Goal: Task Accomplishment & Management: Manage account settings

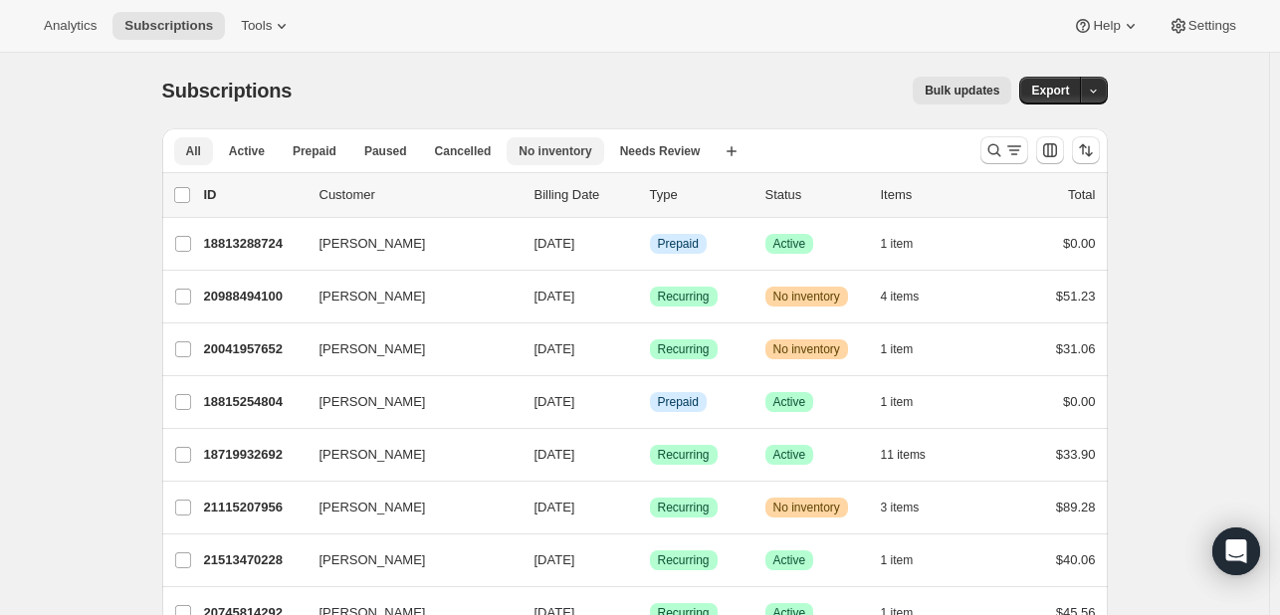
click at [538, 146] on span "No inventory" at bounding box center [555, 151] width 73 height 16
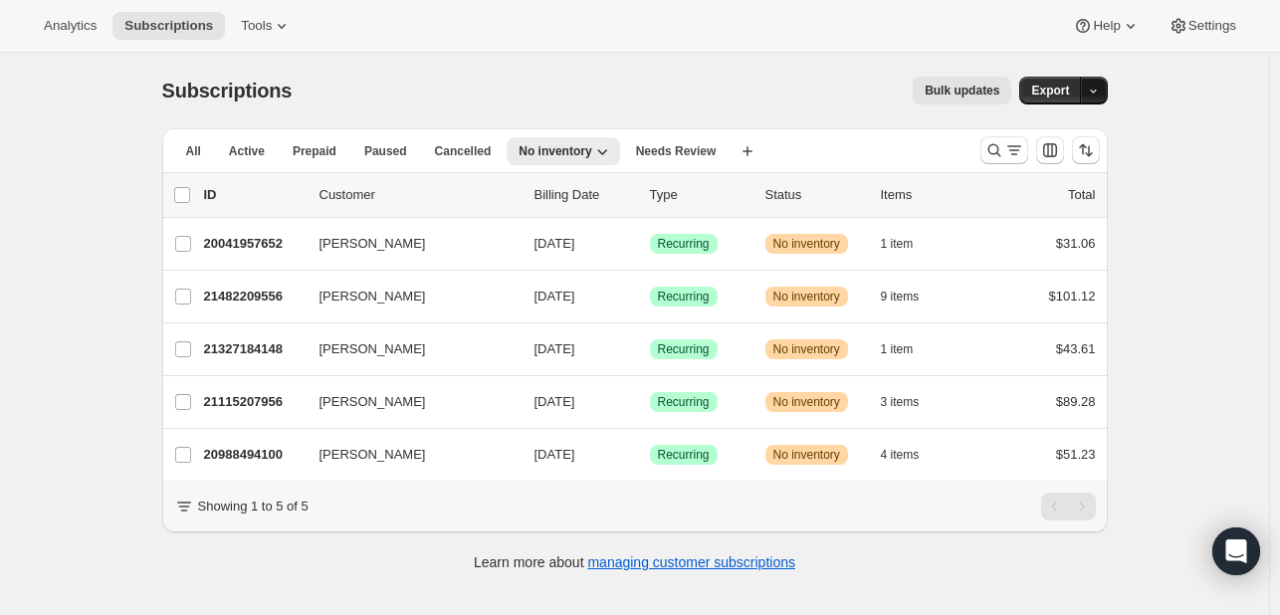
click at [1100, 88] on icon "button" at bounding box center [1093, 91] width 13 height 13
click at [1042, 126] on span "Subscription data" at bounding box center [993, 130] width 100 height 15
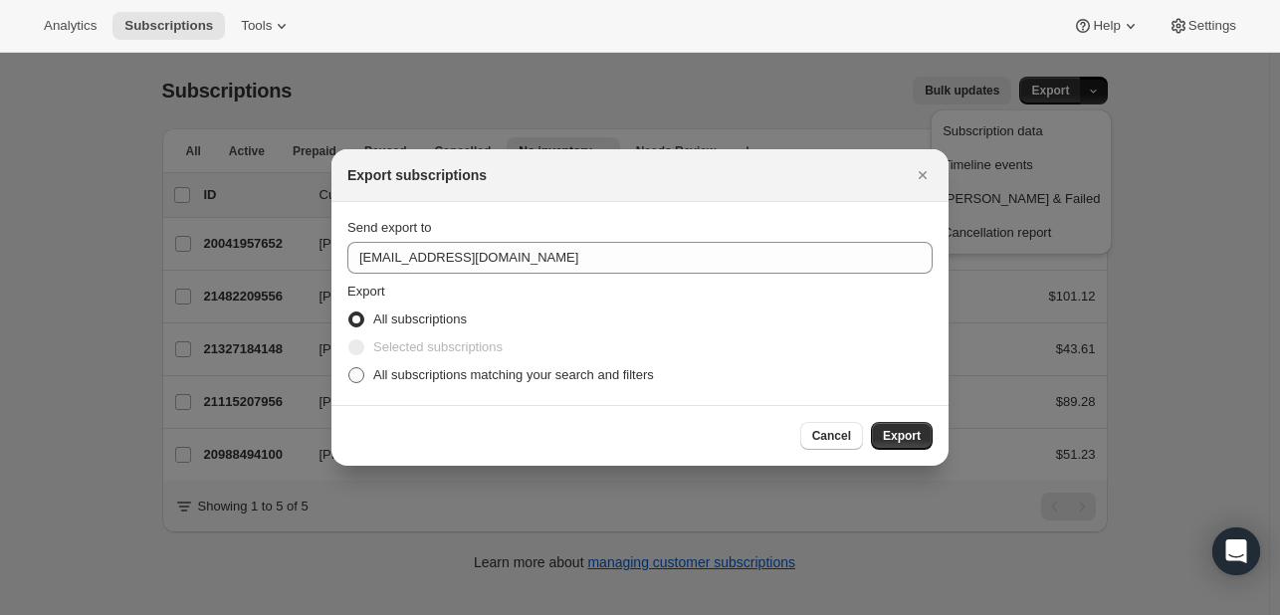
click at [373, 368] on span "All subscriptions matching your search and filters" at bounding box center [513, 374] width 281 height 15
click at [349, 368] on input "All subscriptions matching your search and filters" at bounding box center [348, 367] width 1 height 1
radio input "true"
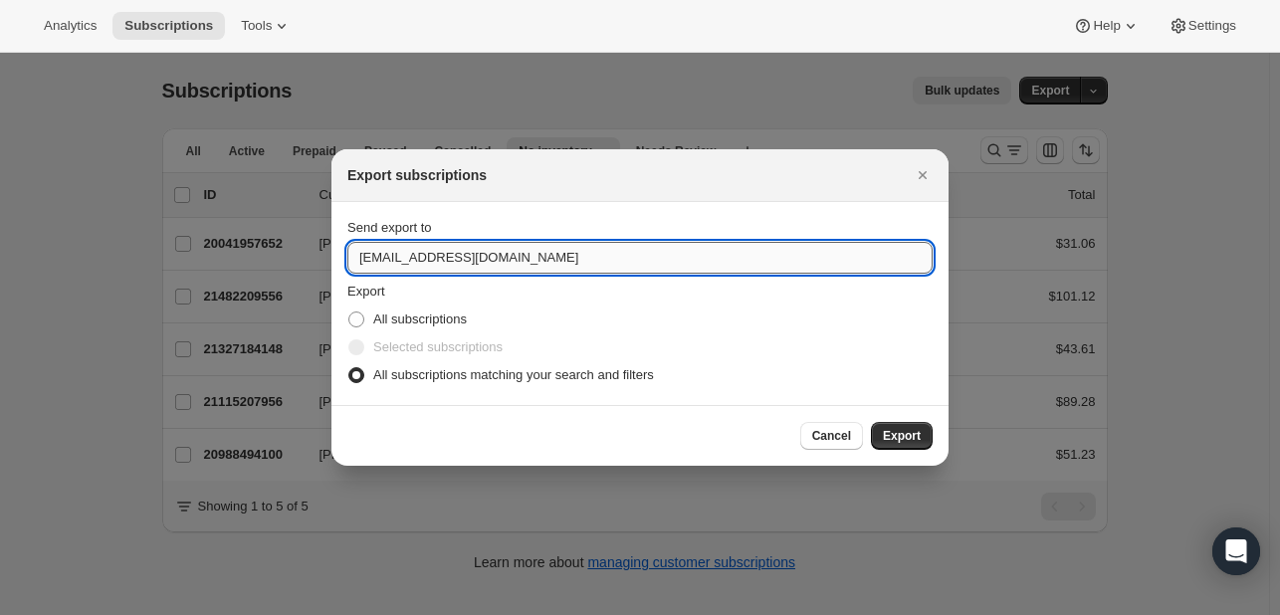
click at [540, 244] on input "support@fuelgoods.com" at bounding box center [639, 258] width 585 height 32
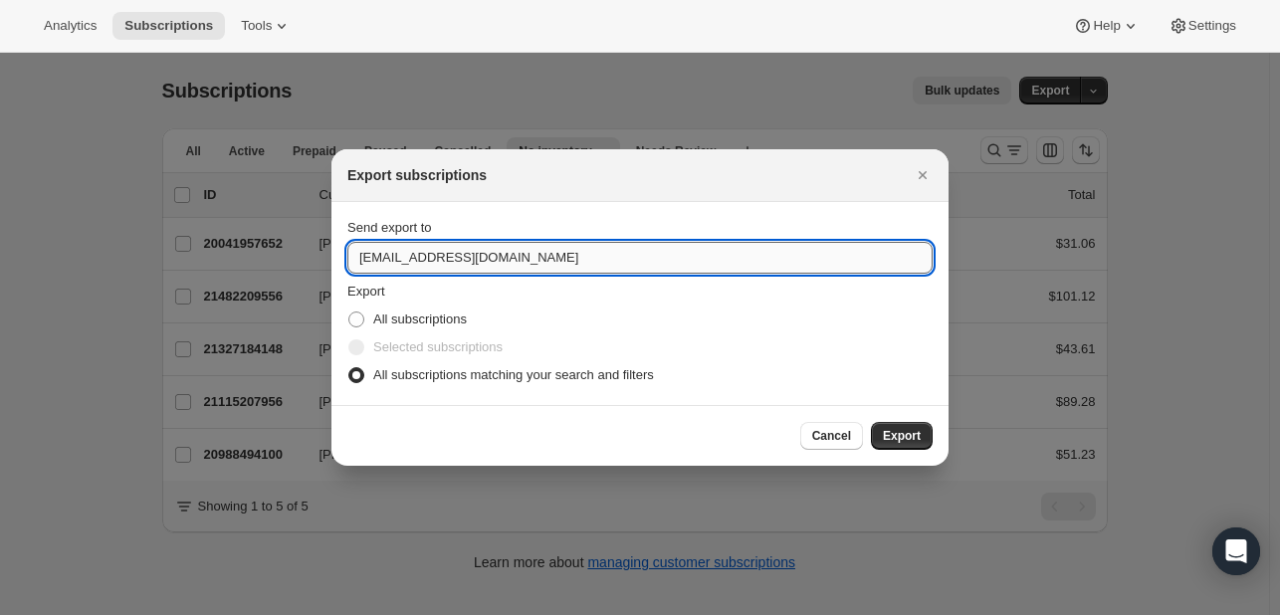
click at [540, 244] on input "support@fuelgoods.com" at bounding box center [639, 258] width 585 height 32
type input "mmcmahon@fuelgoods.com"
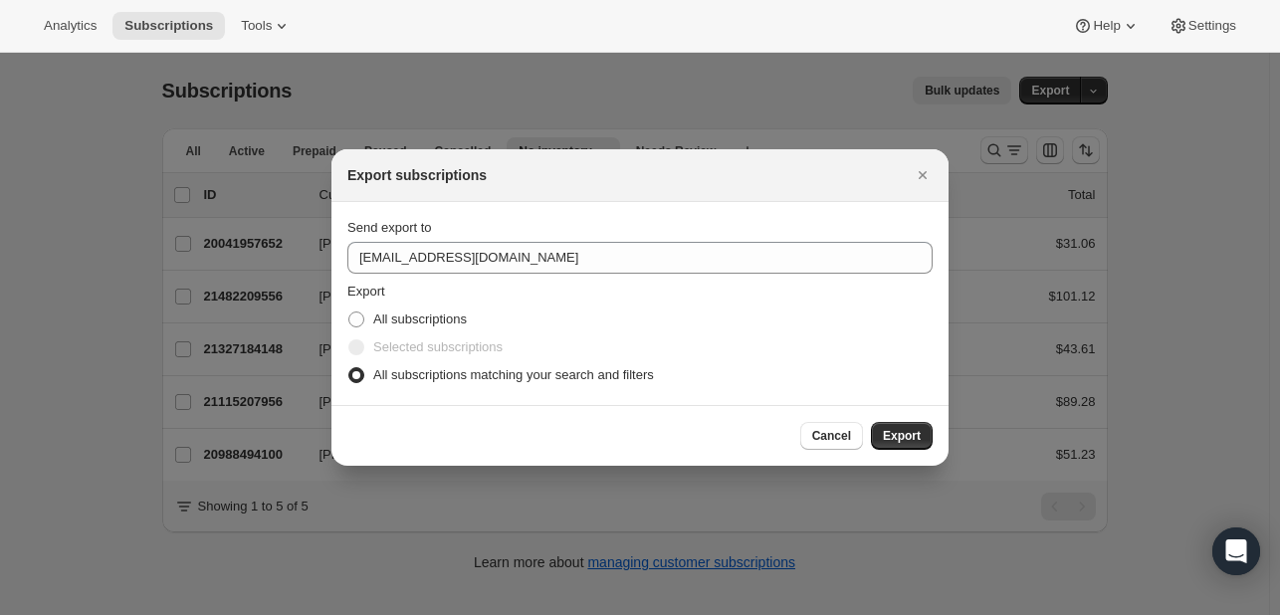
click at [615, 205] on section "Send export to mmcmahon@fuelgoods.com Export All subscriptions Selected subscri…" at bounding box center [640, 303] width 617 height 203
click at [886, 440] on span "Export" at bounding box center [902, 436] width 38 height 16
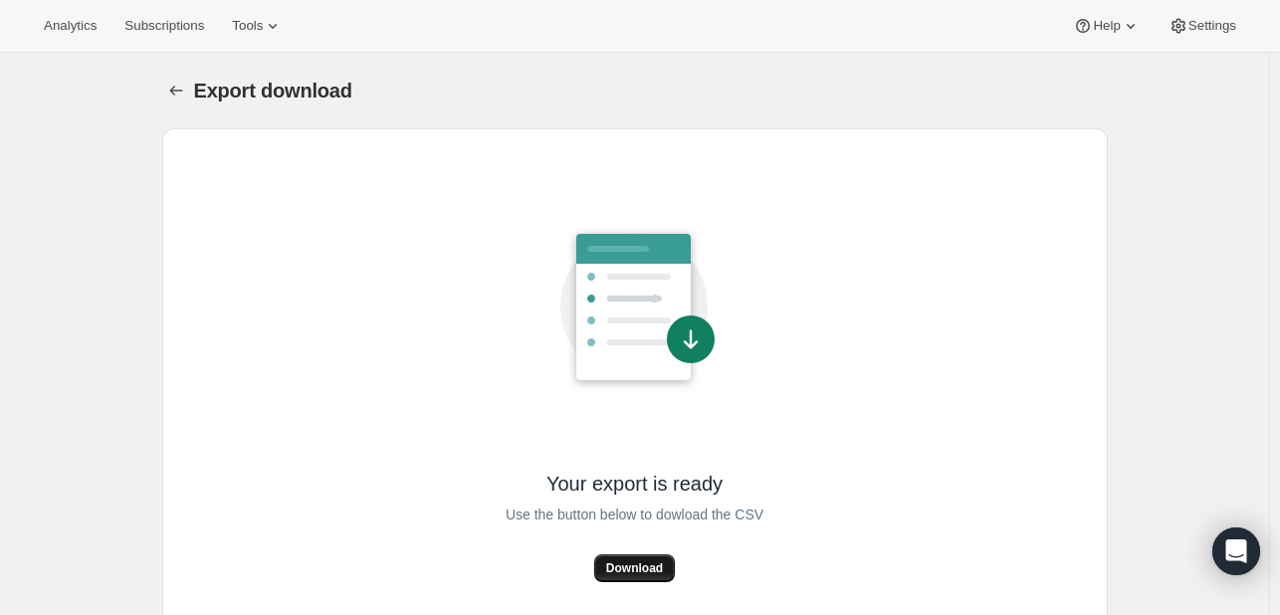
click at [648, 574] on span "Download" at bounding box center [634, 568] width 57 height 16
click at [52, 20] on span "Analytics" at bounding box center [70, 26] width 53 height 16
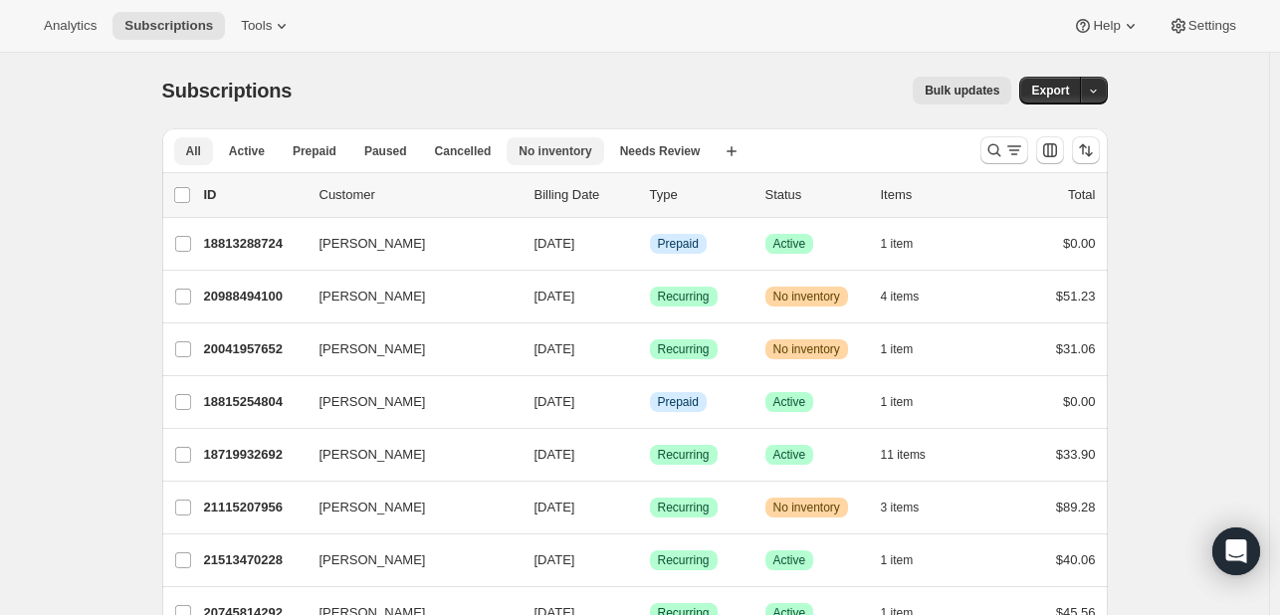
click at [572, 159] on button "No inventory" at bounding box center [555, 151] width 97 height 28
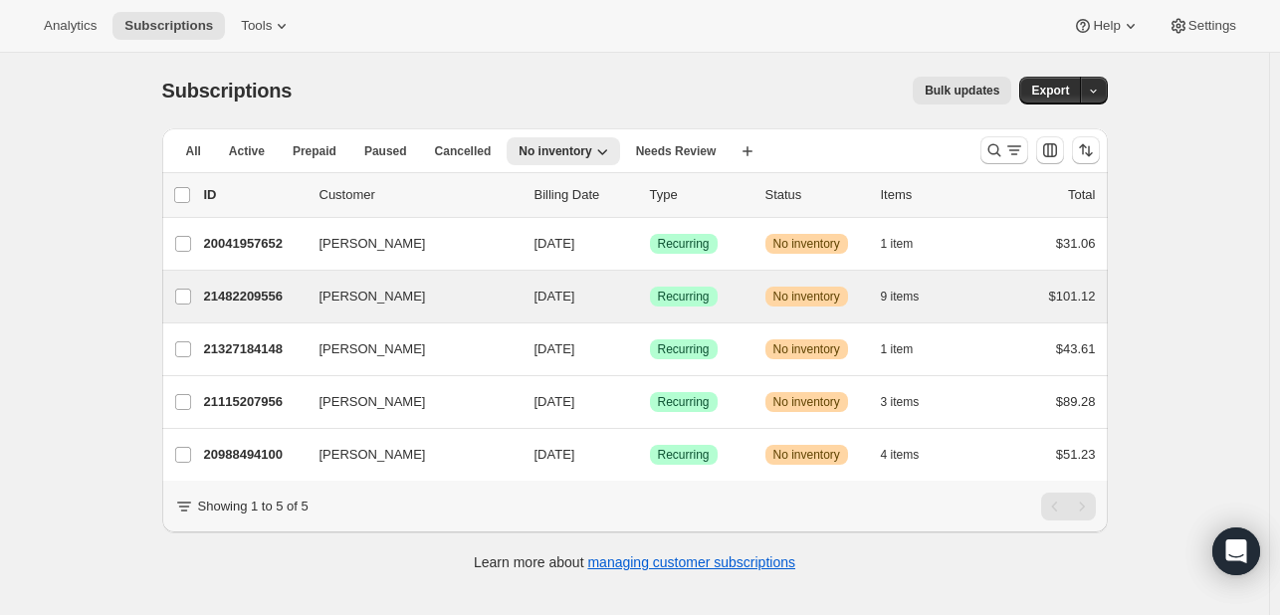
click at [713, 315] on div "[PERSON_NAME] 21482209556 [PERSON_NAME] [DATE] Success Recurring Warning No inv…" at bounding box center [635, 297] width 946 height 52
click at [717, 306] on div "21482209556 [PERSON_NAME] [DATE] Success Recurring Warning No inventory 9 items…" at bounding box center [650, 297] width 892 height 28
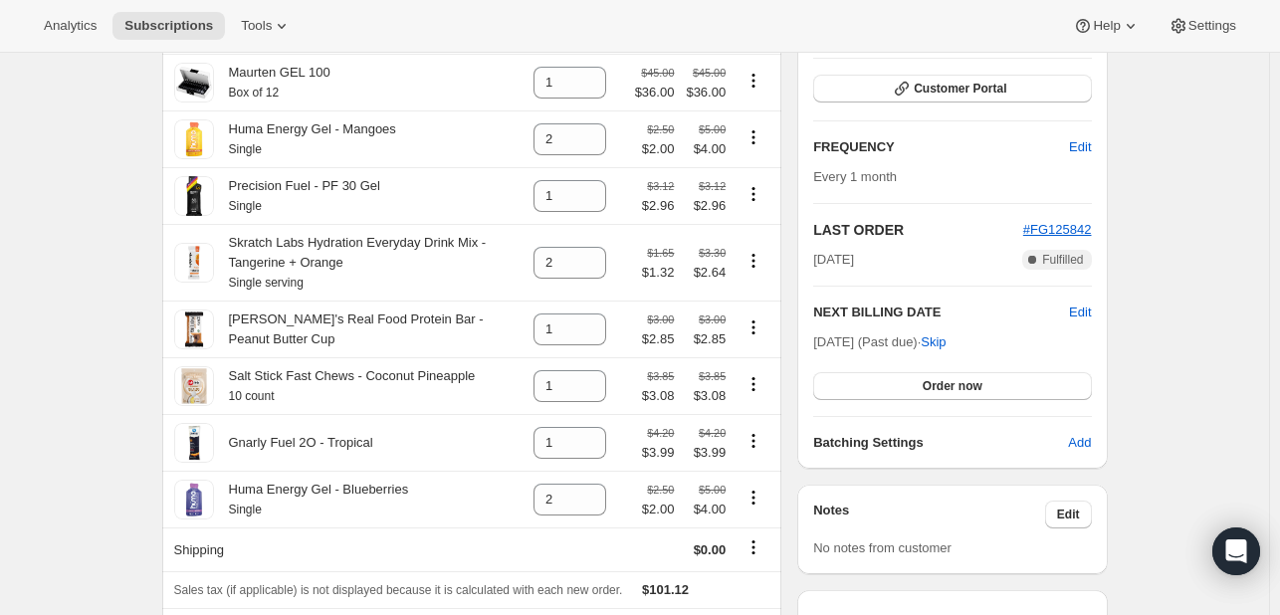
scroll to position [461, 0]
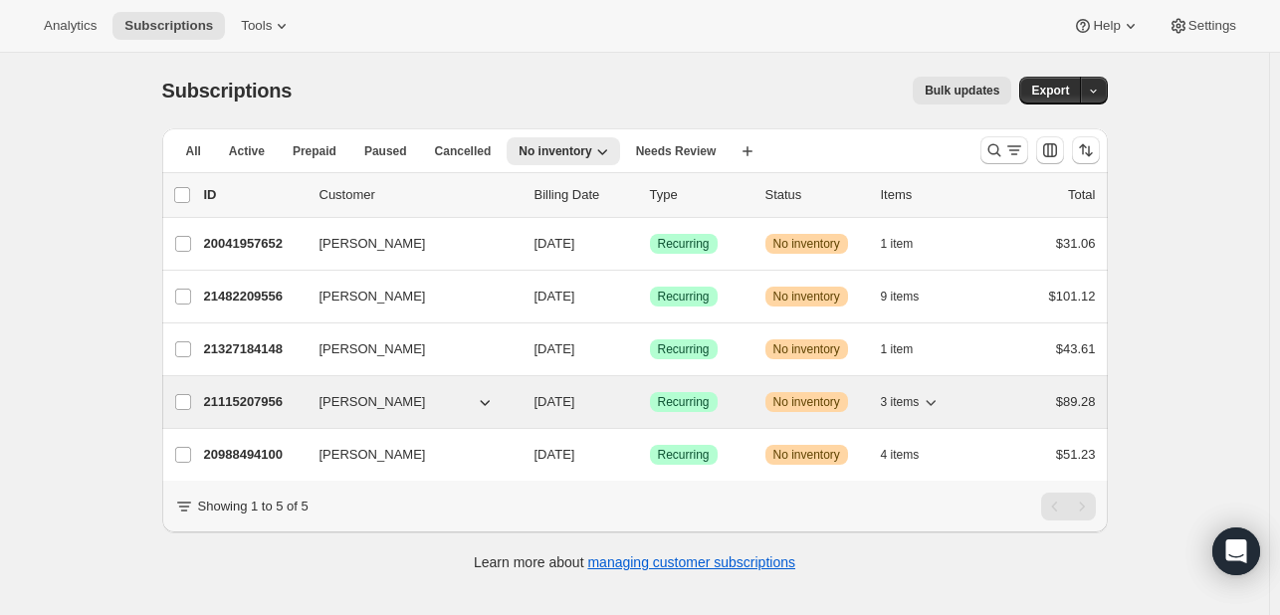
click at [769, 399] on span "Warning No inventory" at bounding box center [807, 402] width 83 height 20
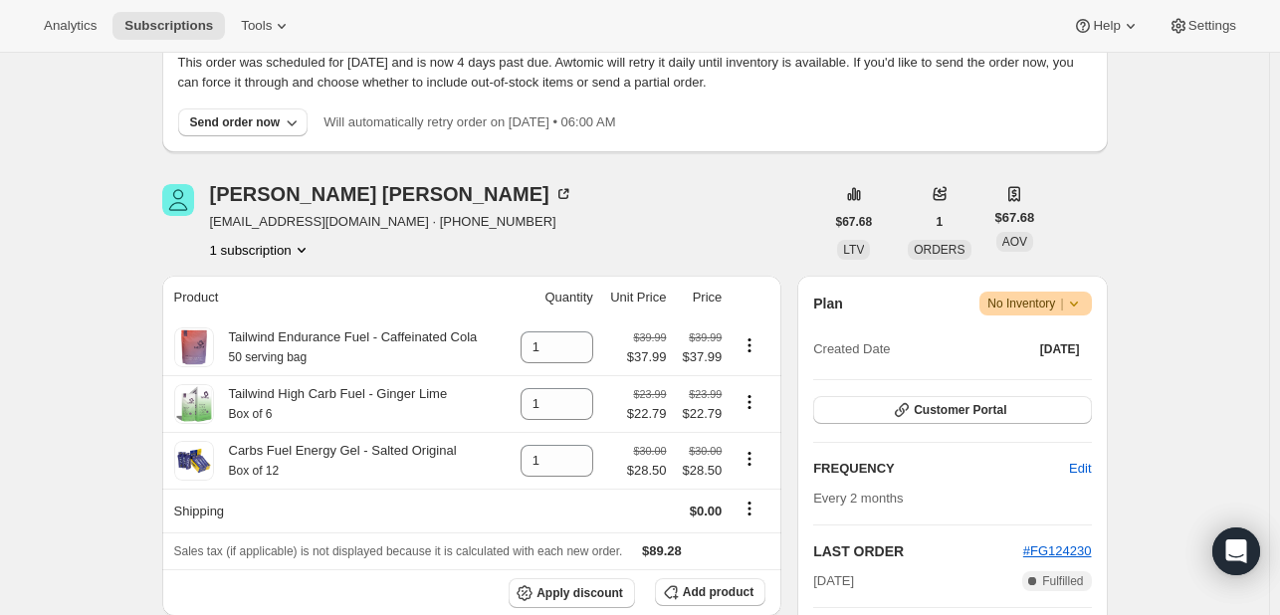
scroll to position [139, 0]
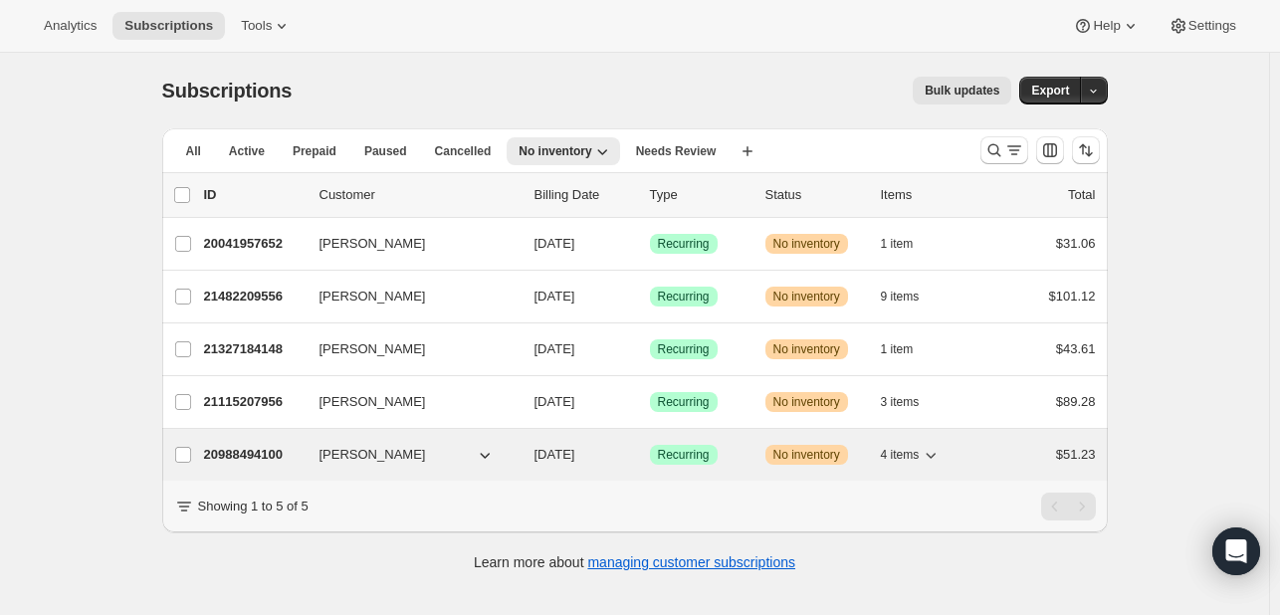
click at [741, 447] on div "Success Recurring" at bounding box center [700, 455] width 100 height 20
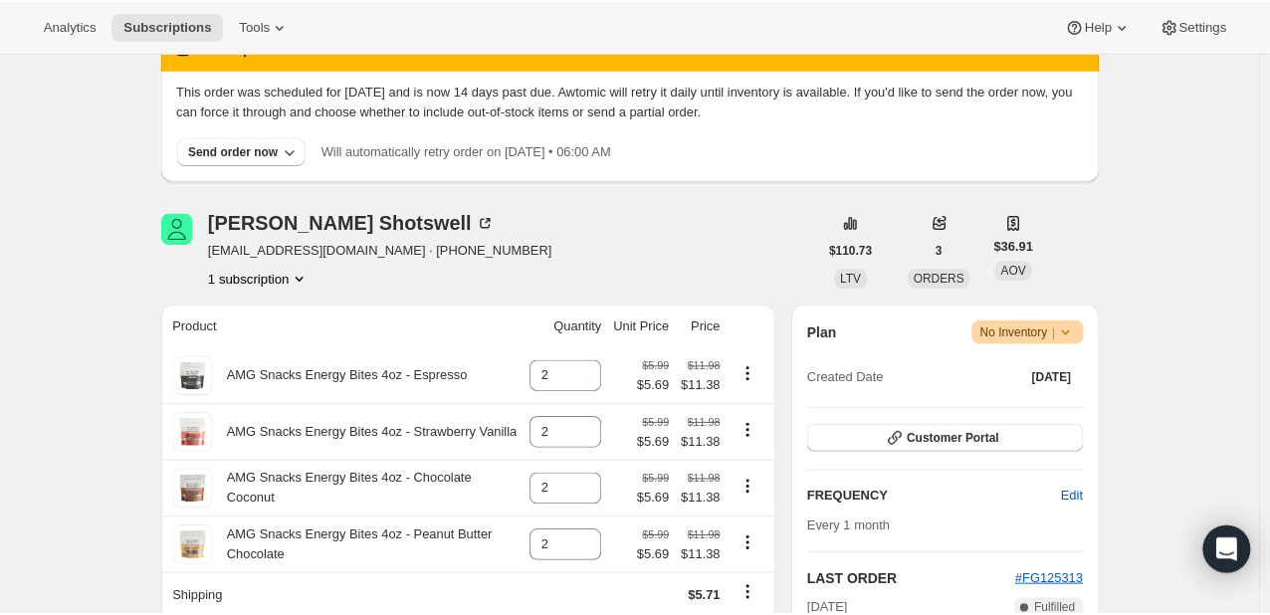
scroll to position [100, 0]
